Goal: Transaction & Acquisition: Purchase product/service

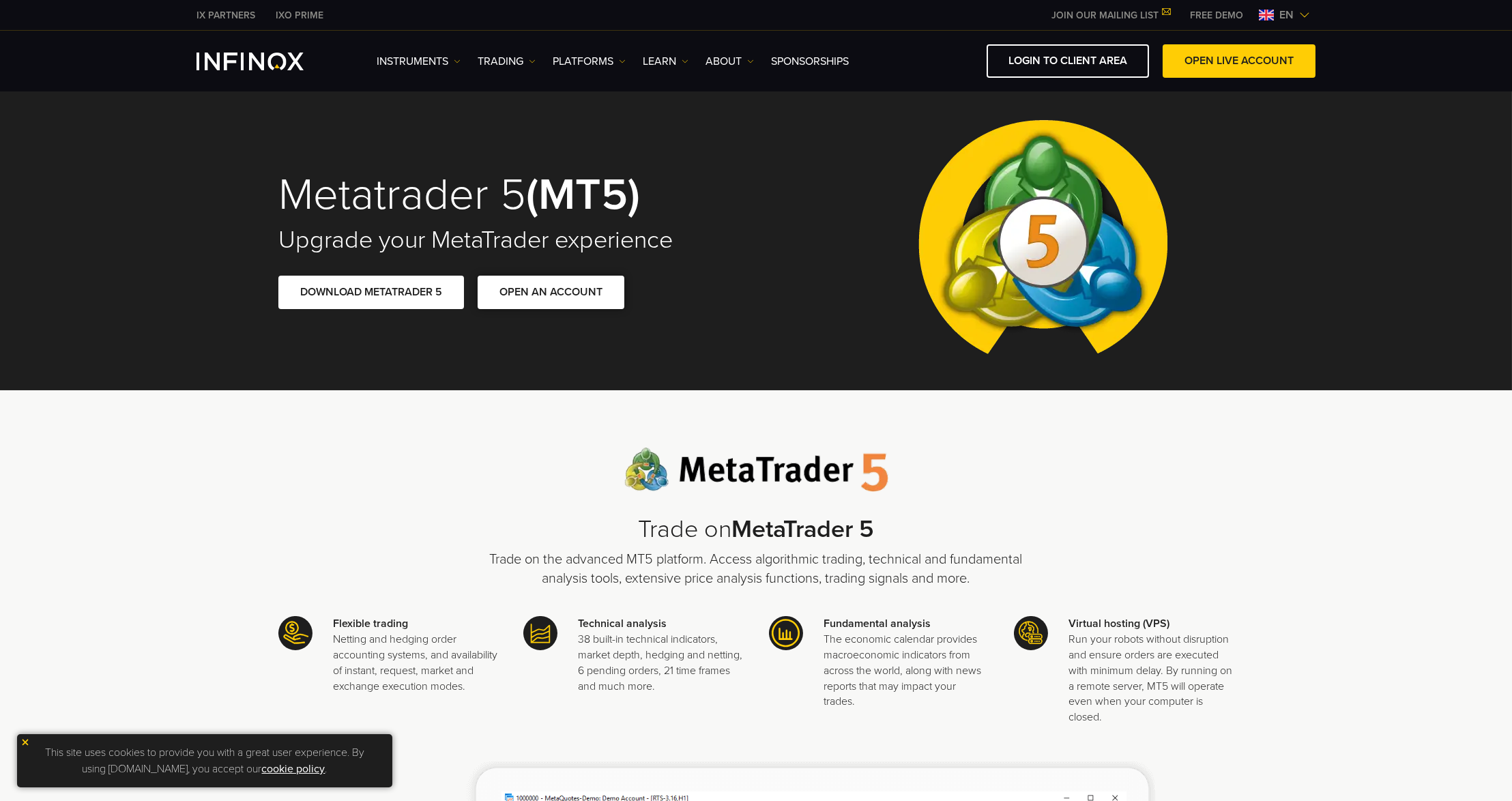
click at [517, 297] on link "OPEN AN ACCOUNT" at bounding box center [551, 292] width 147 height 33
click at [1210, 64] on link "OPEN LIVE ACCOUNT" at bounding box center [1239, 61] width 153 height 33
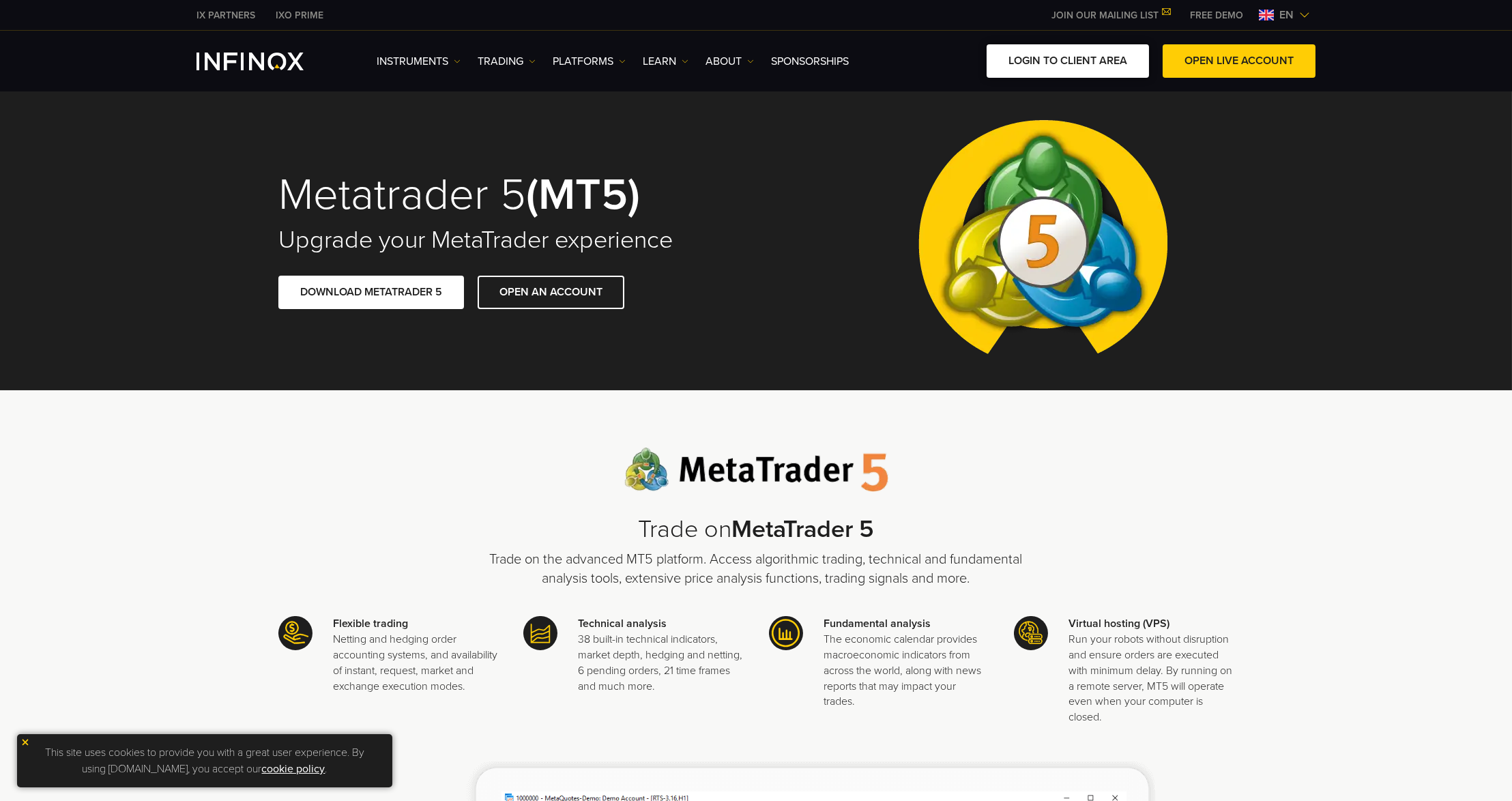
click at [1052, 62] on link "LOGIN TO CLIENT AREA" at bounding box center [1068, 61] width 162 height 33
click at [1020, 66] on link "LOGIN TO CLIENT AREA" at bounding box center [1068, 61] width 162 height 33
click at [1056, 66] on link "LOGIN TO CLIENT AREA" at bounding box center [1068, 61] width 162 height 33
